Goal: Task Accomplishment & Management: Manage account settings

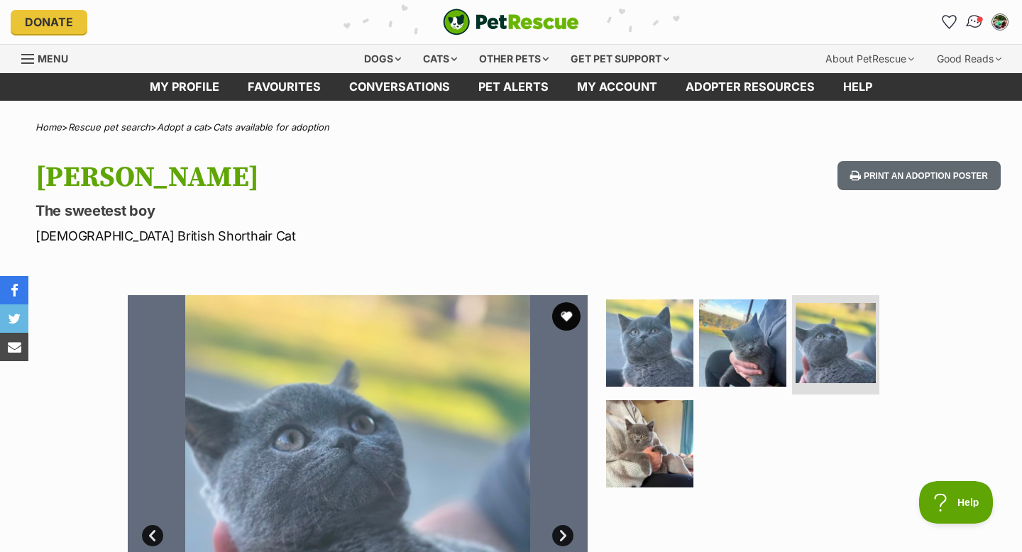
click at [972, 20] on img "Conversations" at bounding box center [974, 22] width 19 height 18
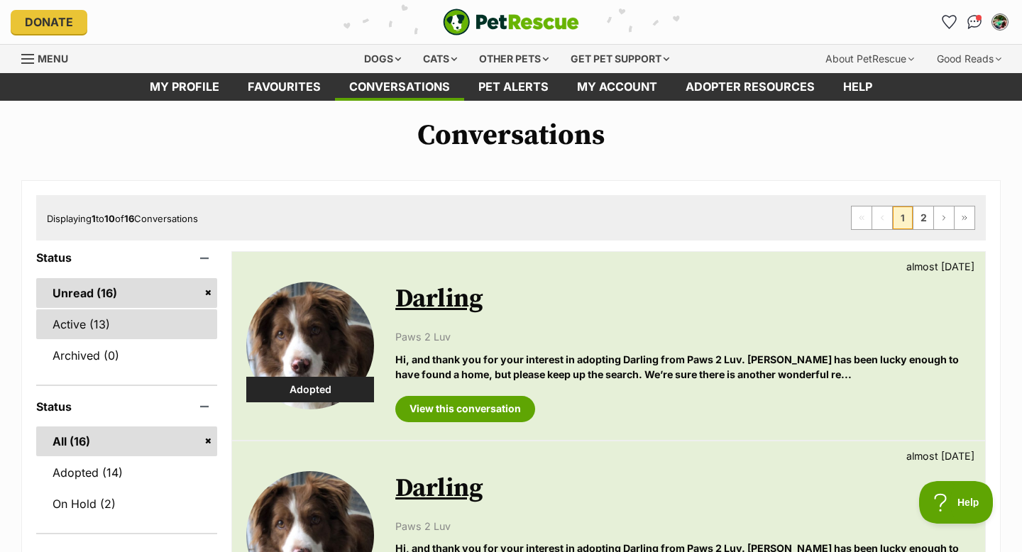
click at [87, 337] on link "Active (13)" at bounding box center [126, 324] width 181 height 30
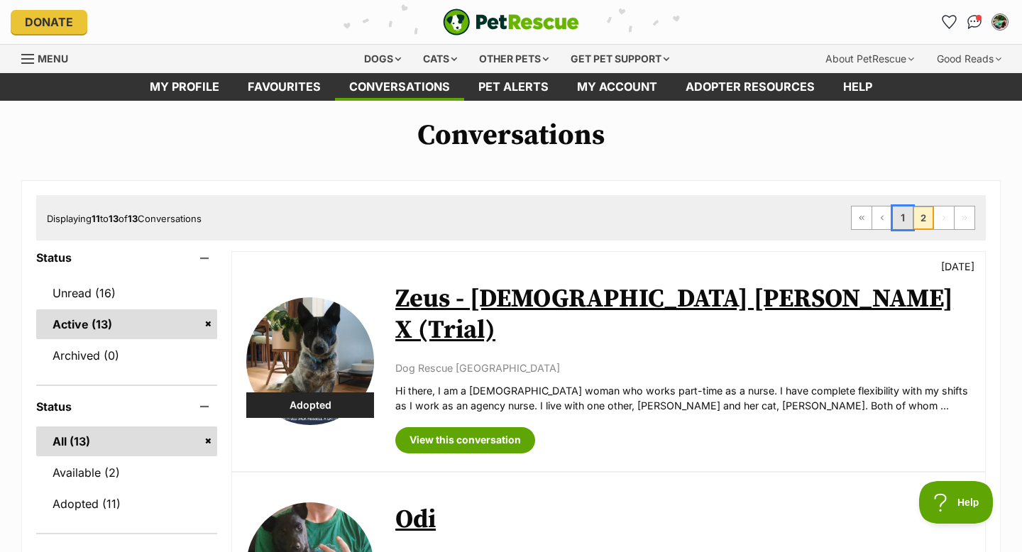
click at [909, 215] on link "1" at bounding box center [903, 218] width 20 height 23
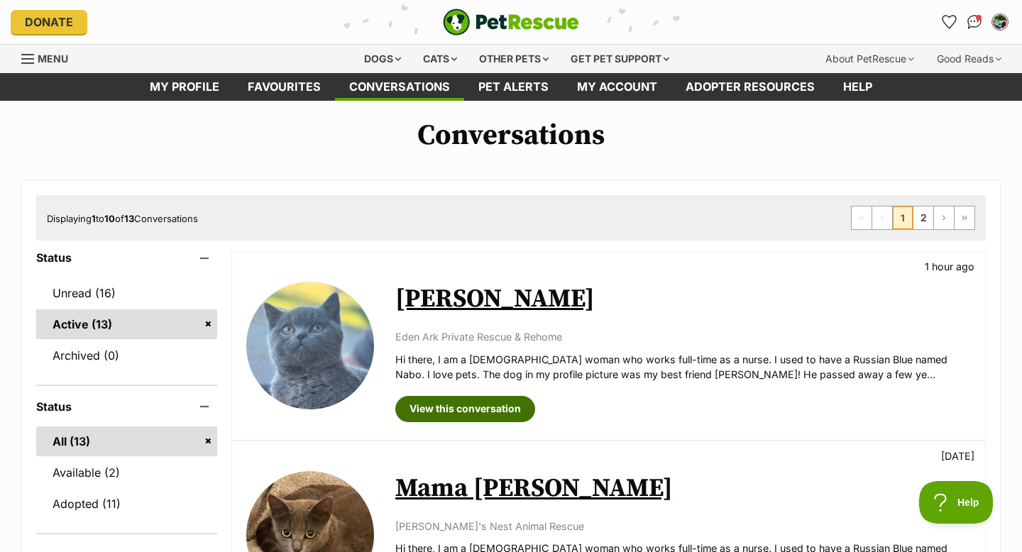
click at [446, 416] on link "View this conversation" at bounding box center [465, 409] width 140 height 26
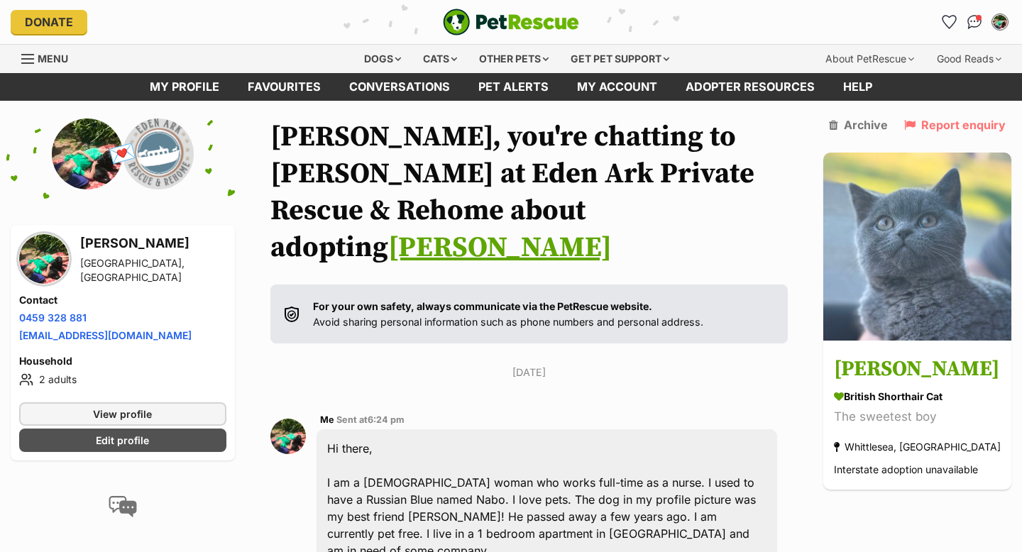
click at [82, 253] on h3 "[PERSON_NAME]" at bounding box center [153, 244] width 146 height 20
click at [44, 253] on img at bounding box center [44, 259] width 50 height 50
click at [998, 21] on img "My account" at bounding box center [1000, 22] width 18 height 18
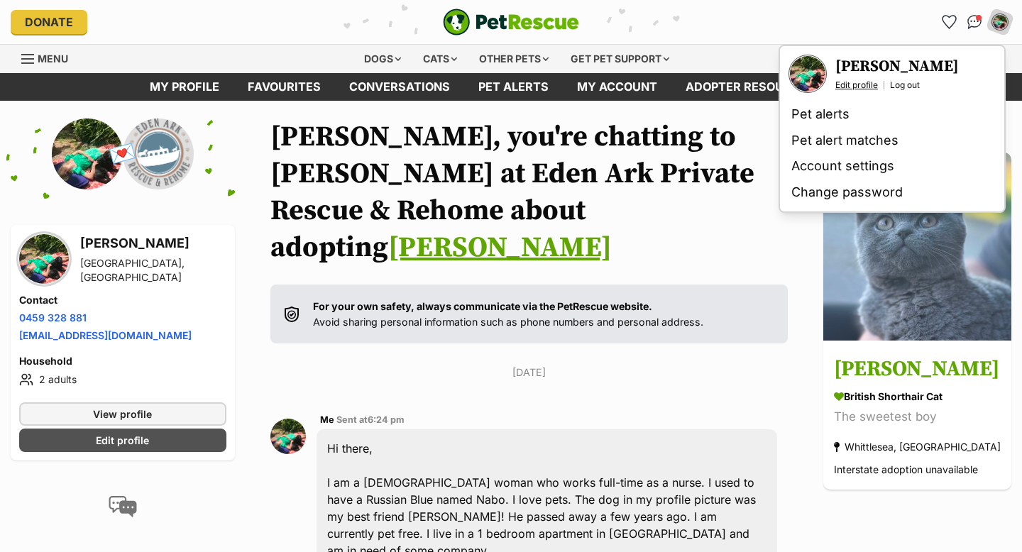
click at [845, 82] on link "Edit profile" at bounding box center [856, 84] width 43 height 11
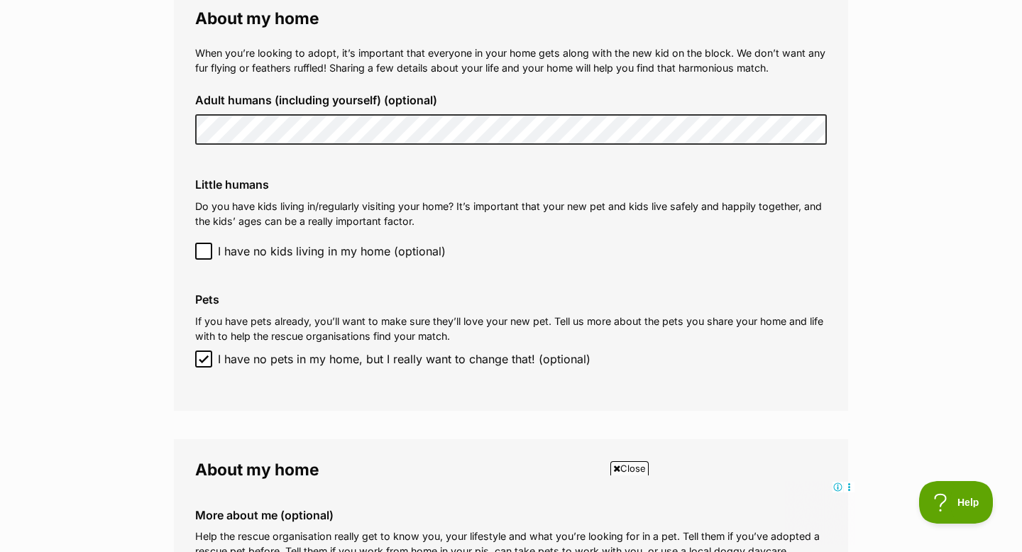
scroll to position [1249, 0]
click at [508, 163] on div "When you’re looking to adopt, it’s important that everyone in your home gets al…" at bounding box center [511, 214] width 632 height 334
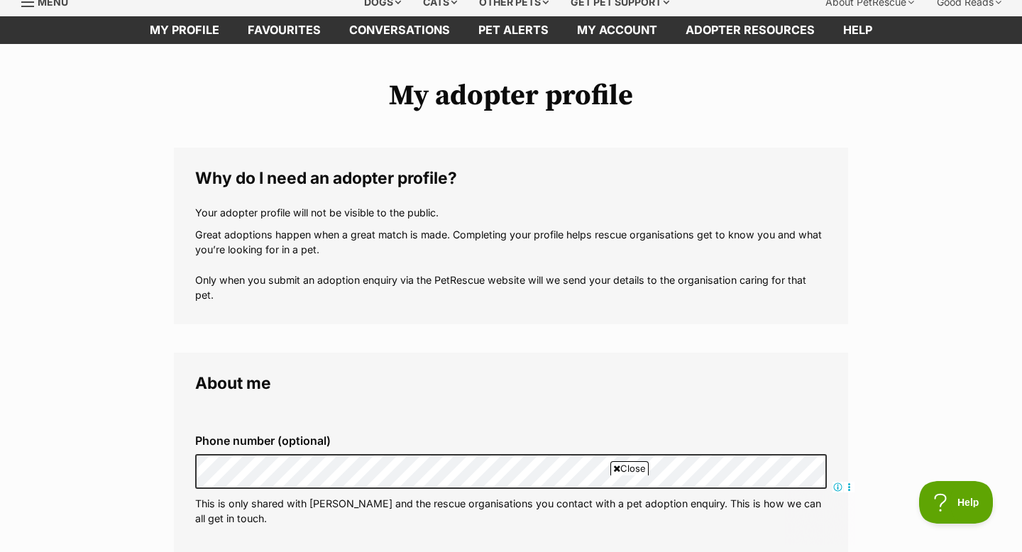
scroll to position [0, 0]
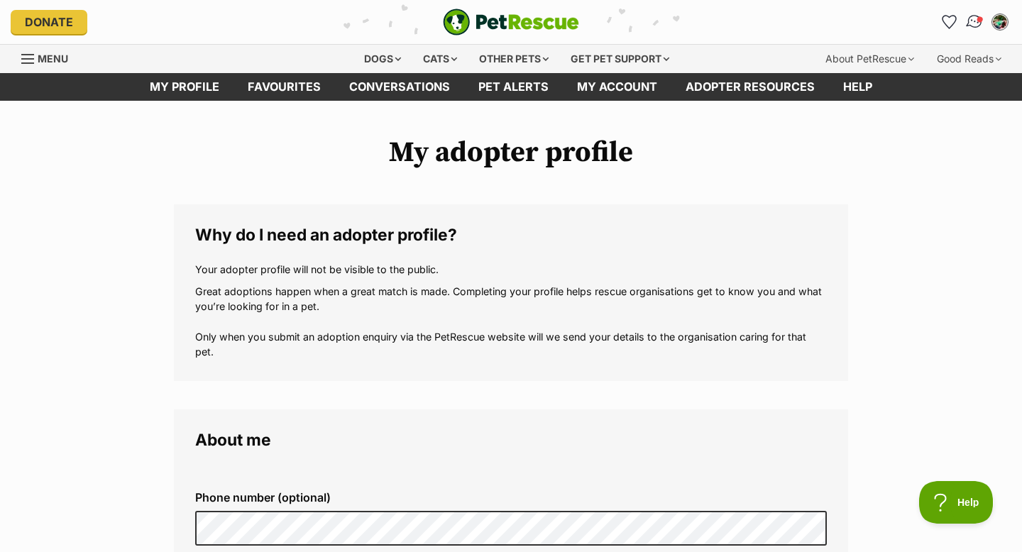
click at [975, 20] on img "Conversations" at bounding box center [974, 22] width 19 height 18
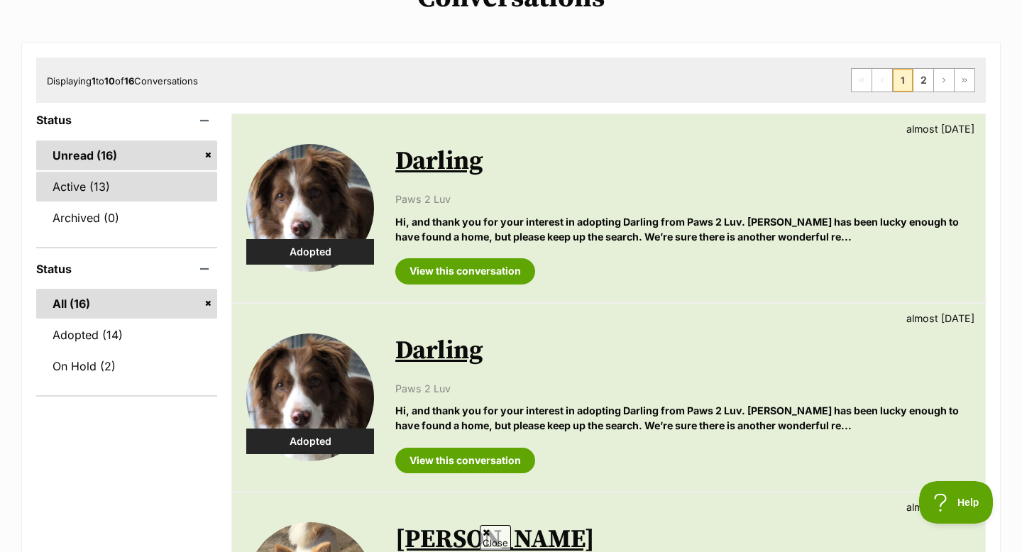
click at [63, 191] on link "Active (13)" at bounding box center [126, 187] width 181 height 30
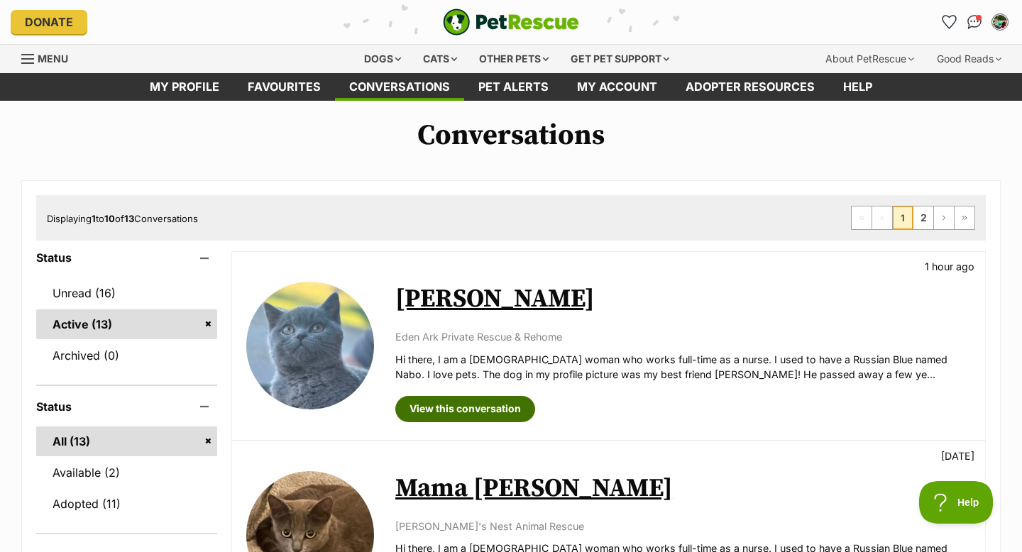
click at [471, 412] on link "View this conversation" at bounding box center [465, 409] width 140 height 26
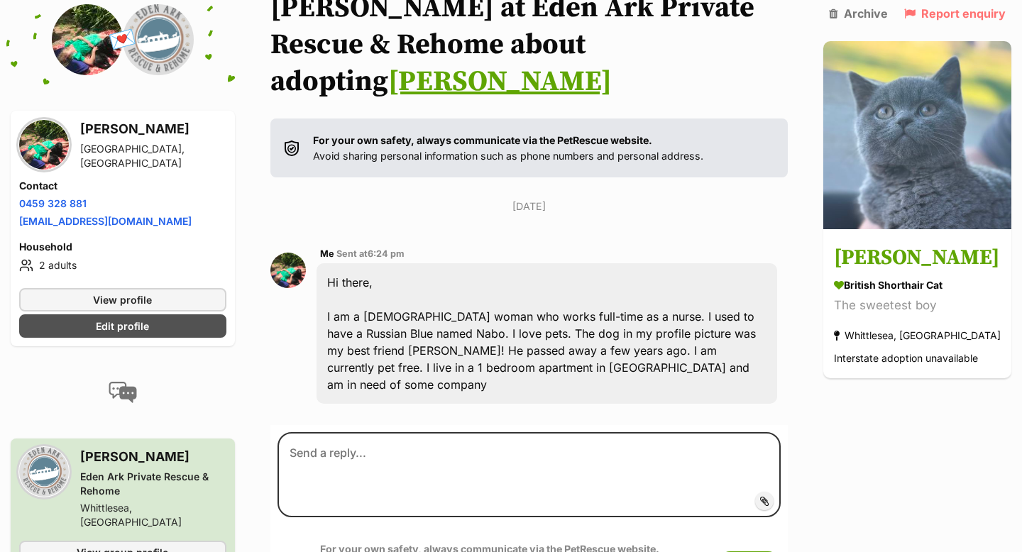
scroll to position [169, 0]
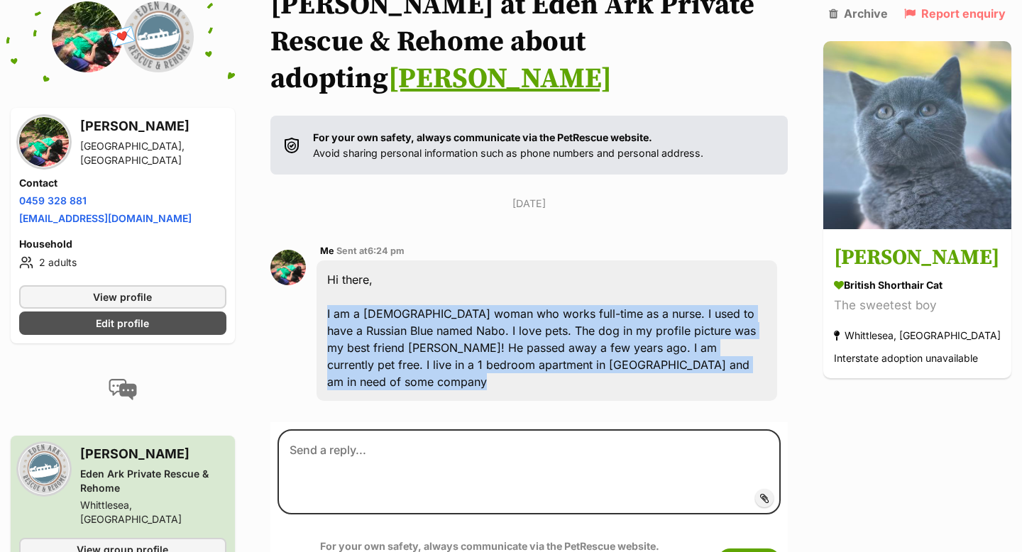
drag, startPoint x: 330, startPoint y: 275, endPoint x: 636, endPoint y: 380, distance: 323.7
click at [636, 380] on section "Hayley, you're chatting to Jessica at Eden Ark Private Rescue & Rehome about ad…" at bounding box center [528, 278] width 517 height 656
copy section "I am a 37yo woman who works full-time as a nurse. I used to have a Russian Blue…"
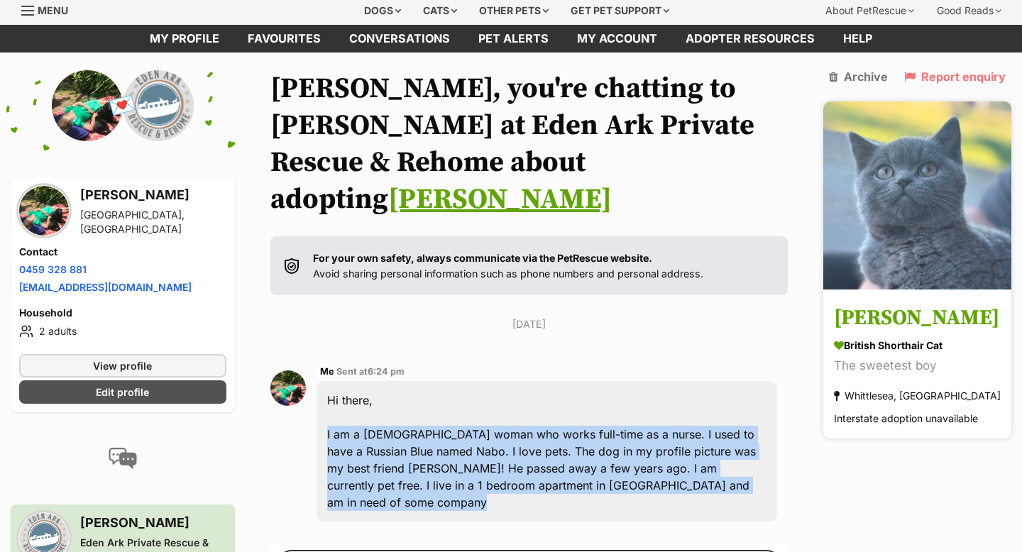
scroll to position [0, 0]
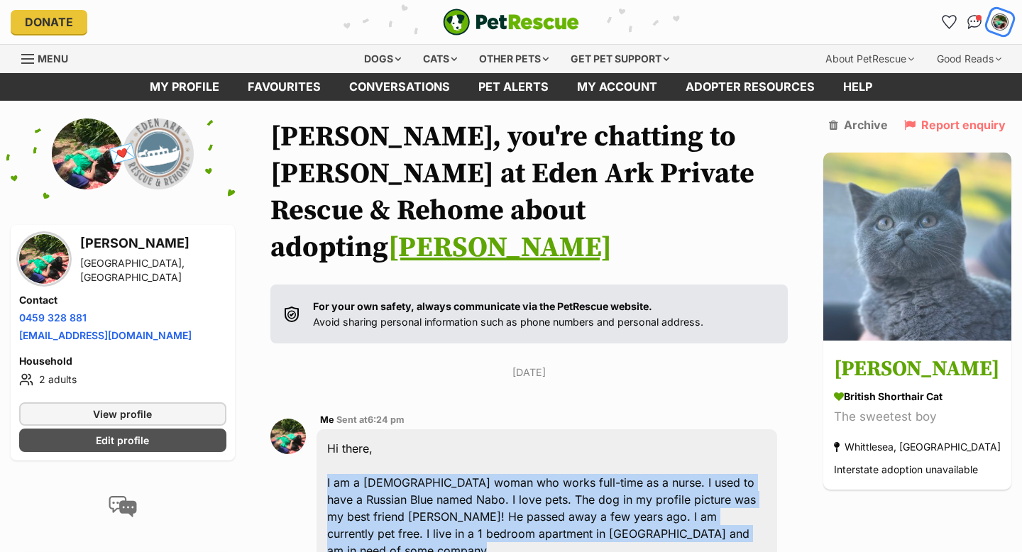
click at [998, 24] on img "My account" at bounding box center [1000, 22] width 18 height 18
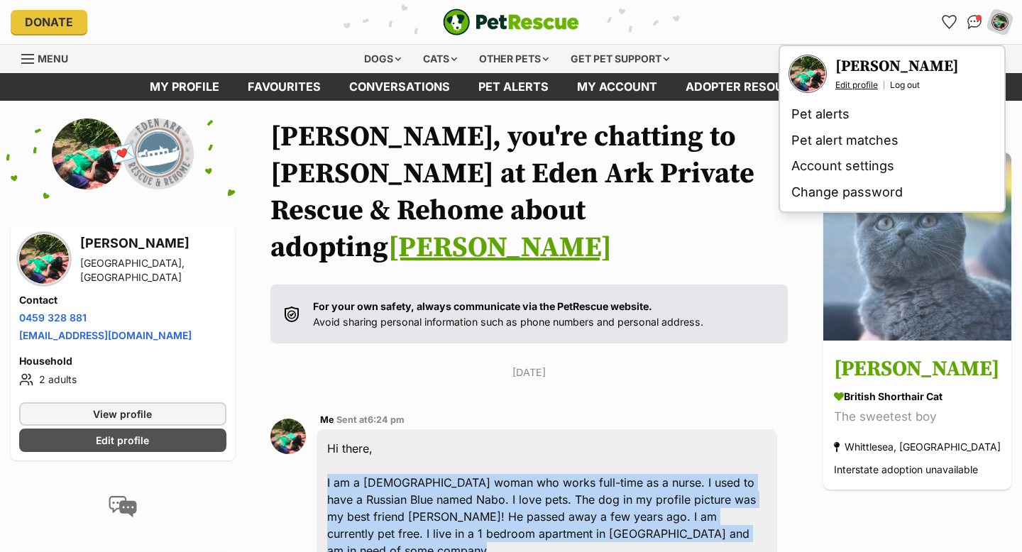
click at [852, 84] on link "Edit profile" at bounding box center [856, 84] width 43 height 11
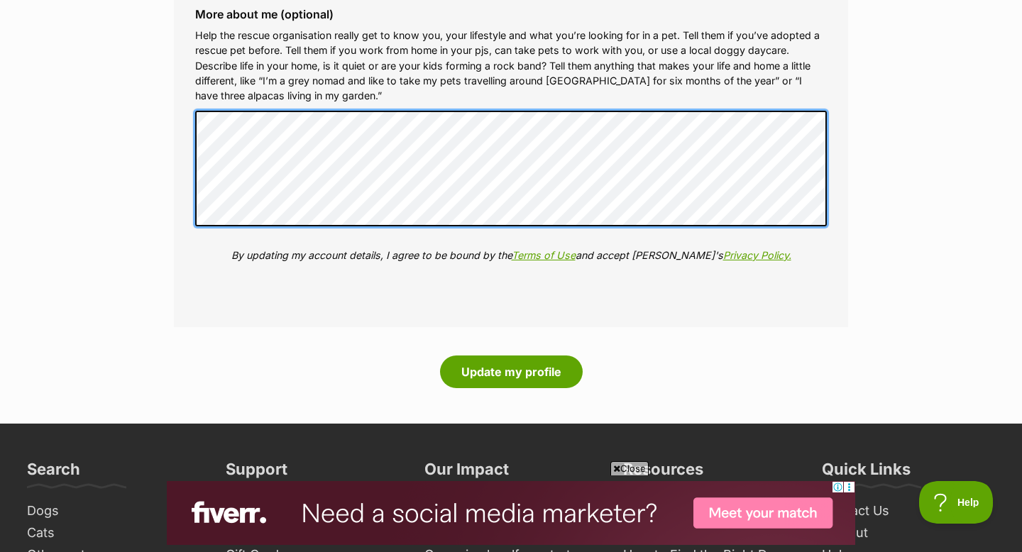
scroll to position [1753, 0]
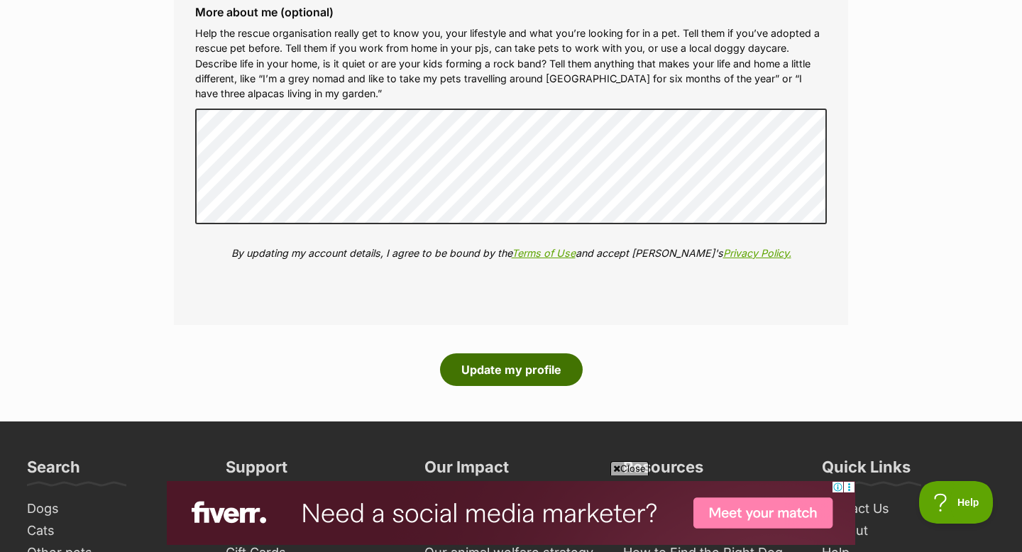
click at [476, 367] on button "Update my profile" at bounding box center [511, 369] width 143 height 33
